Goal: Transaction & Acquisition: Book appointment/travel/reservation

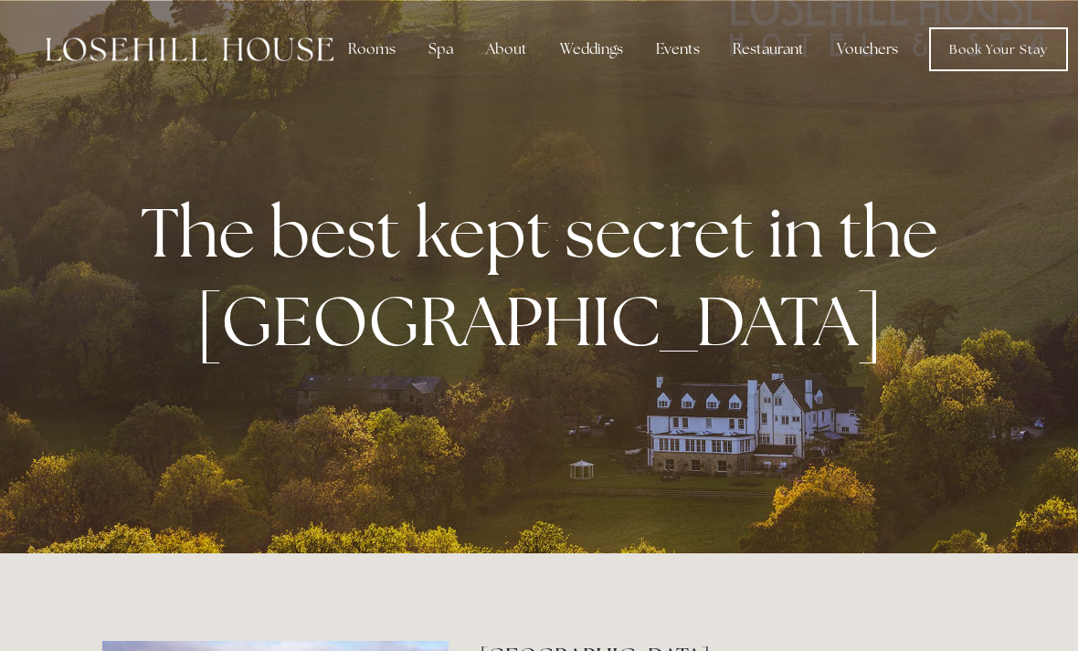
click at [520, 51] on div "About" at bounding box center [506, 49] width 70 height 37
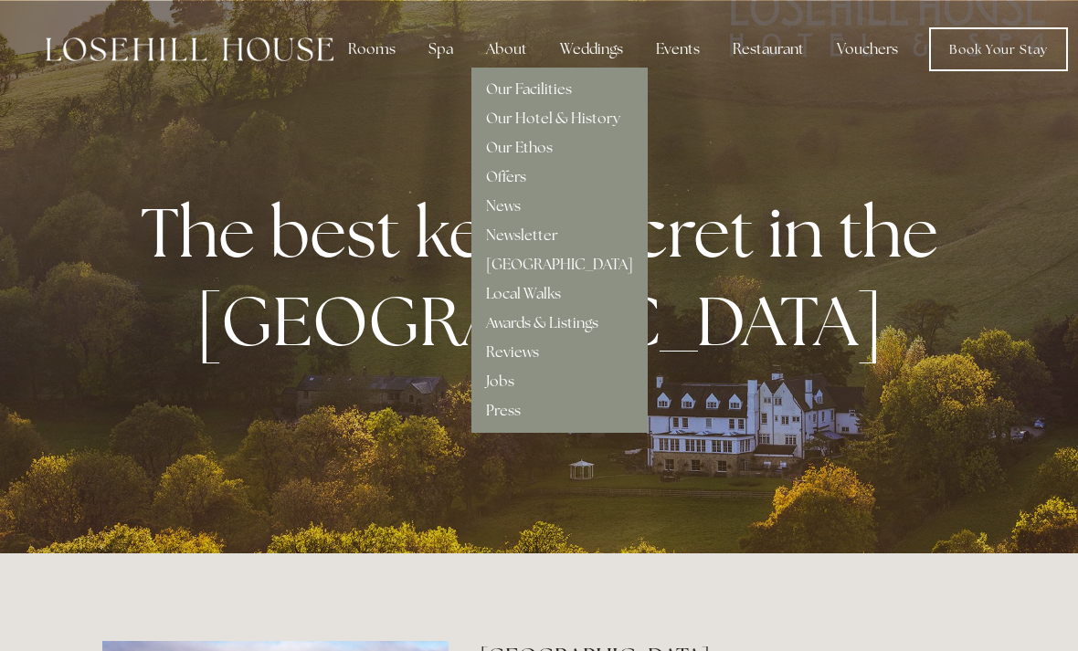
click at [548, 86] on link "Our Facilities" at bounding box center [529, 88] width 86 height 19
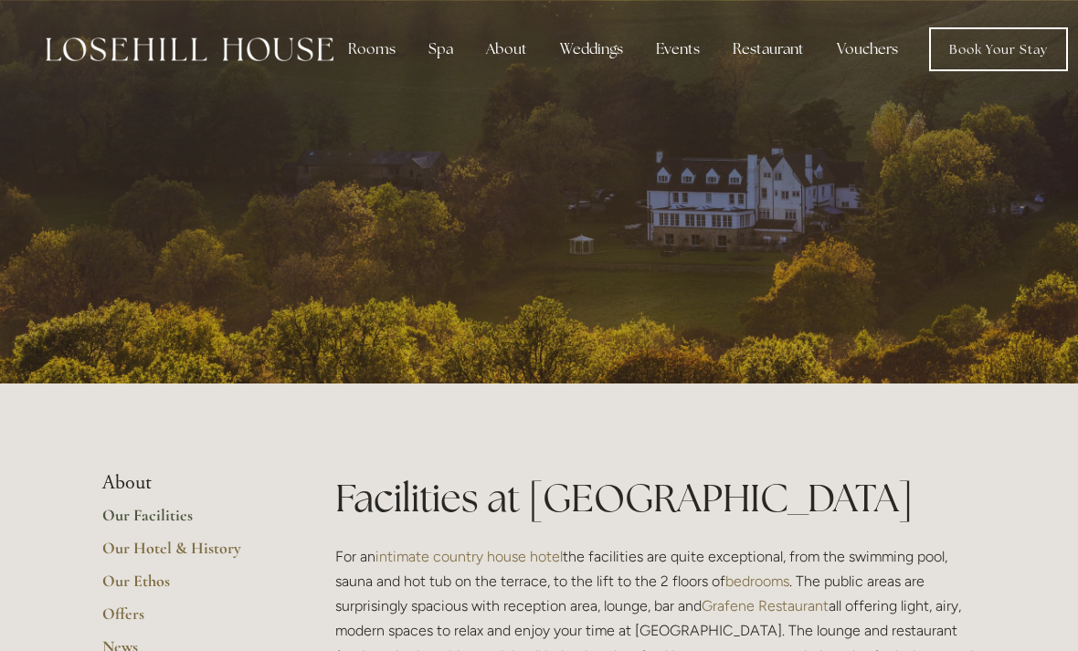
click at [368, 54] on div "Rooms" at bounding box center [371, 49] width 77 height 37
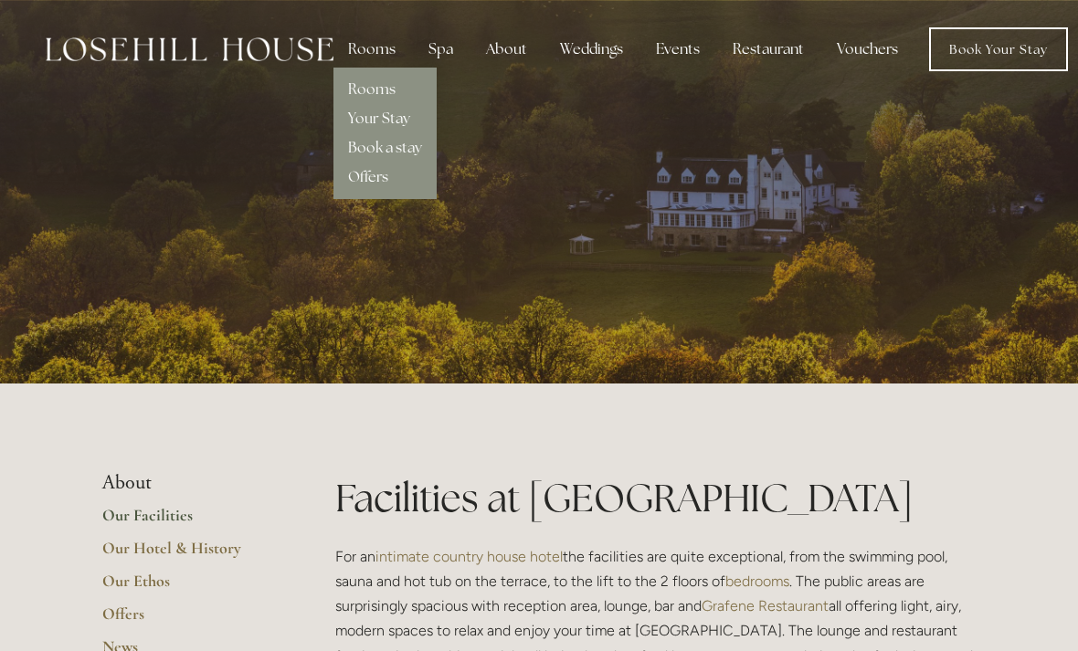
click at [380, 90] on link "Rooms" at bounding box center [372, 88] width 48 height 19
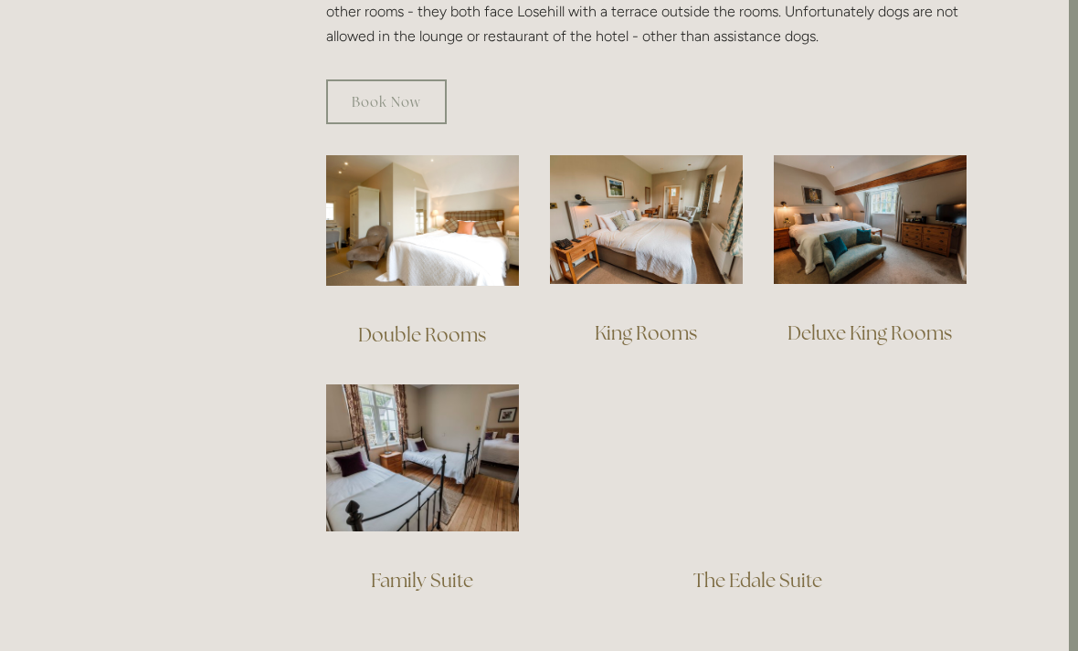
scroll to position [1188, 9]
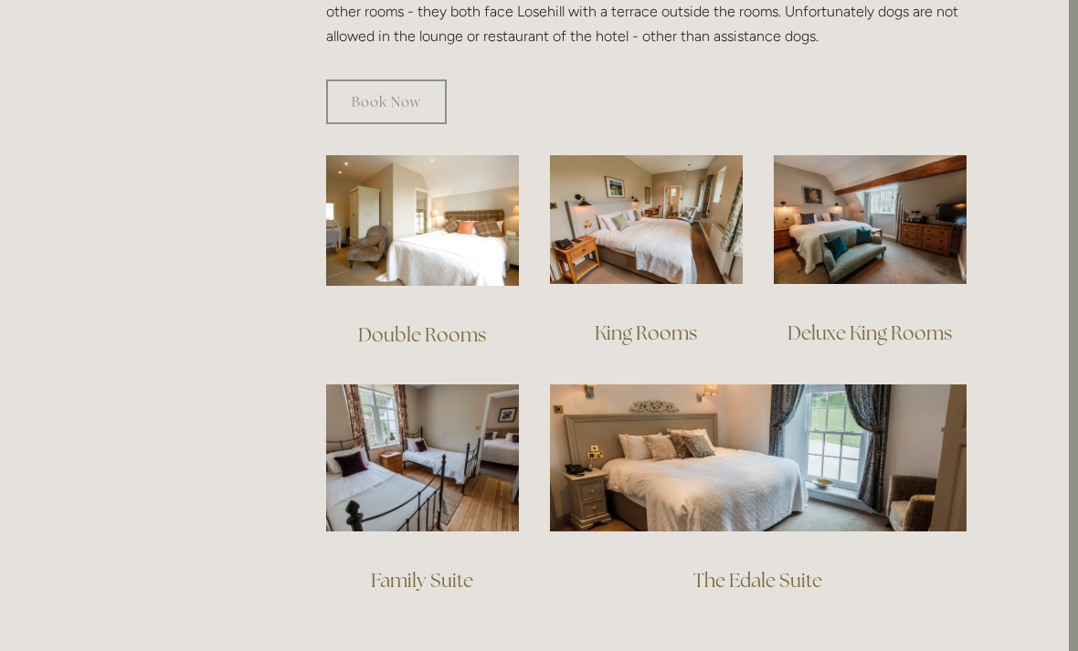
click at [892, 220] on img at bounding box center [870, 219] width 193 height 129
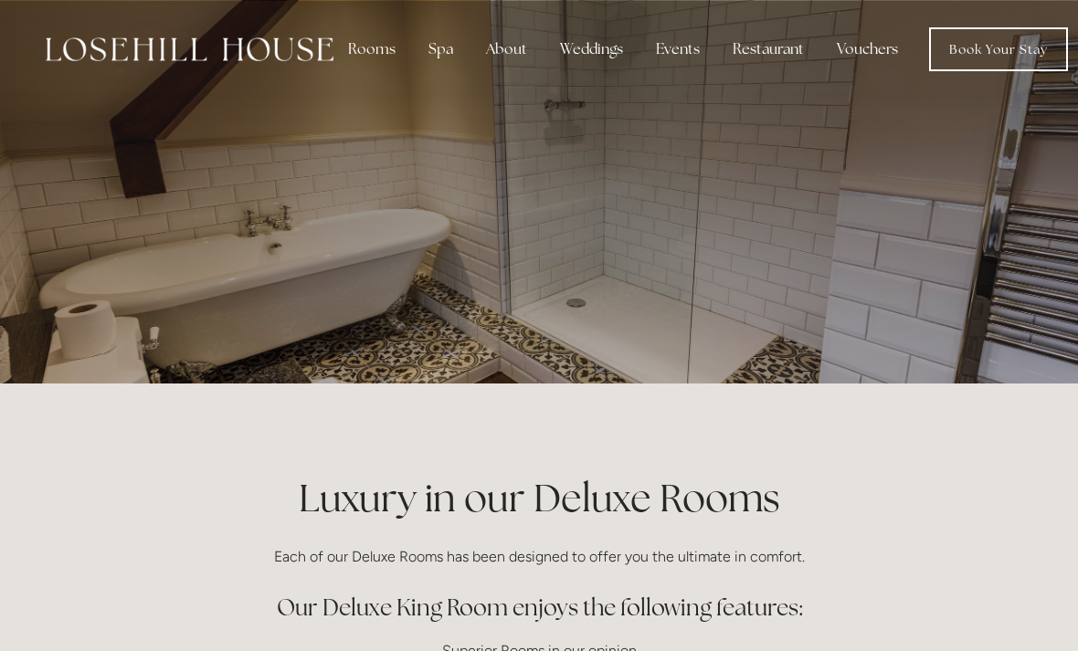
click at [988, 52] on link "Book Your Stay" at bounding box center [998, 49] width 139 height 44
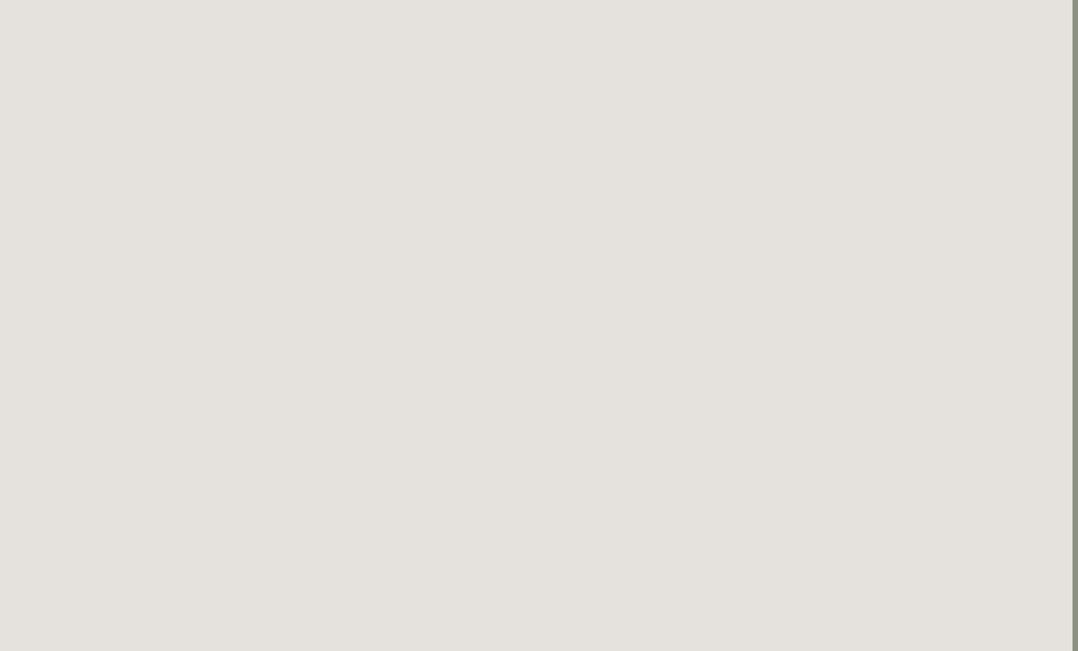
scroll to position [4346, 5]
